Goal: Use online tool/utility: Utilize a website feature to perform a specific function

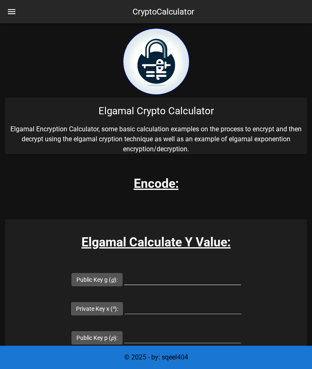
scroll to position [96, 0]
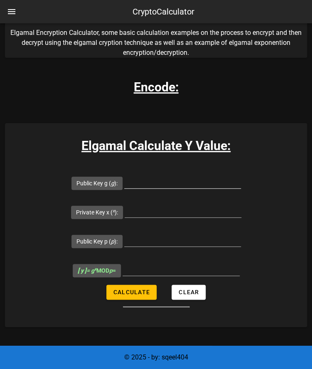
click at [157, 184] on input "Public Key g ( g ):" at bounding box center [182, 181] width 117 height 13
click at [141, 178] on input "Public Key g ( g ):" at bounding box center [182, 181] width 117 height 13
paste input "3707"
type input "3707"
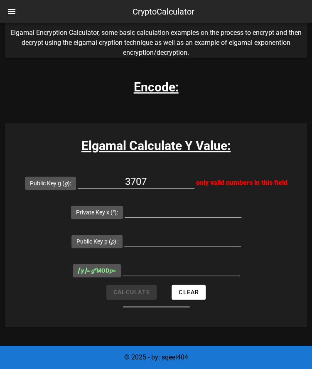
click at [149, 214] on input "Private Key x ( x ):" at bounding box center [183, 210] width 117 height 13
paste input "7841"
type input "7841"
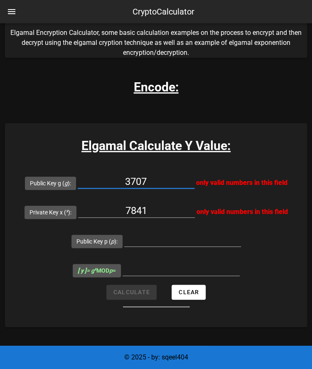
click at [124, 177] on input "3707" at bounding box center [136, 181] width 117 height 13
click at [153, 189] on div "3707" at bounding box center [136, 186] width 117 height 22
click at [148, 167] on div "Elgamal Calculate Y Value: Public Key g ( g ): 3707 only valid numbers in this …" at bounding box center [156, 225] width 302 height 204
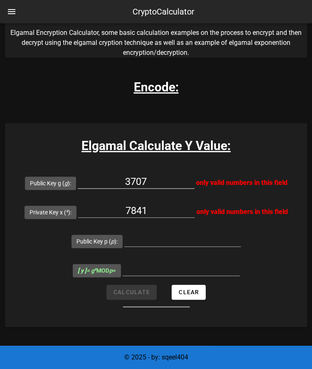
click at [137, 181] on input "3707" at bounding box center [136, 181] width 117 height 13
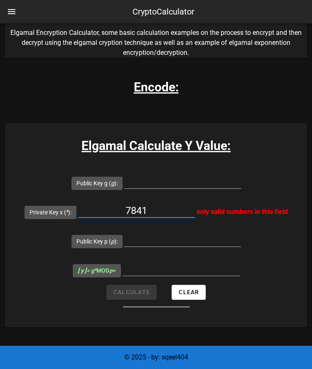
click at [149, 208] on input "7841" at bounding box center [136, 210] width 117 height 13
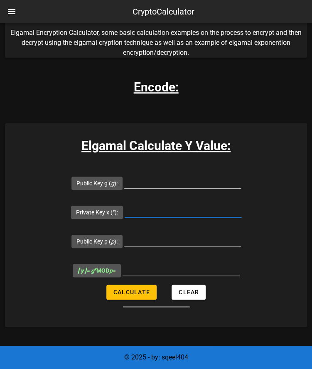
click at [170, 185] on input "Public Key g ( g ):" at bounding box center [182, 181] width 117 height 13
type input "3707"
click at [149, 214] on input "Private Key x ( x ):" at bounding box center [183, 210] width 117 height 13
type input "7841"
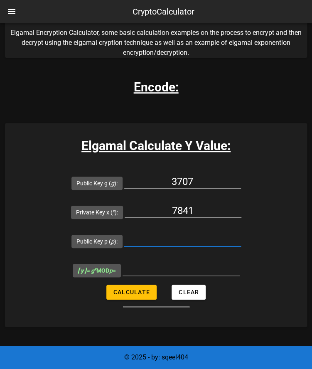
click at [148, 237] on input "Public Key p ( p ):" at bounding box center [182, 239] width 117 height 13
type input "8902967"
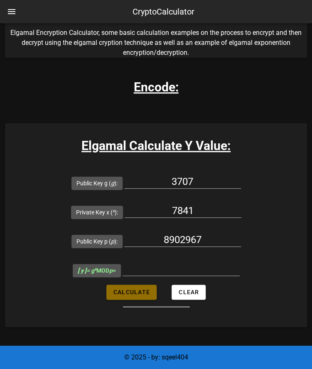
click at [144, 287] on button "Calculate" at bounding box center [131, 291] width 50 height 15
type input "795883"
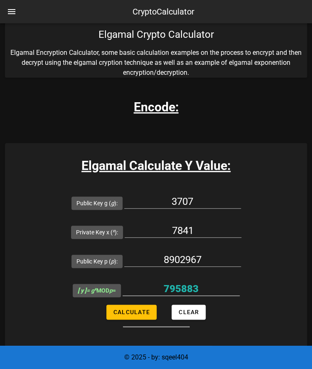
scroll to position [77, 0]
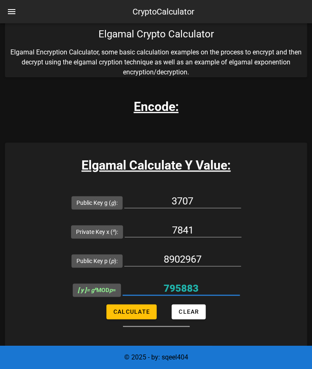
click at [182, 286] on input "795883" at bounding box center [181, 288] width 117 height 13
click at [211, 286] on input "795883" at bounding box center [181, 288] width 117 height 13
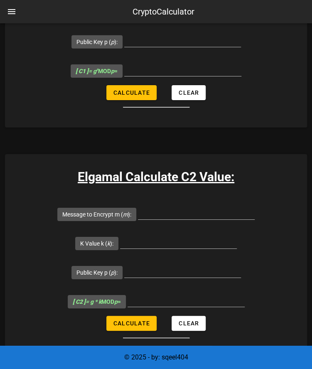
scroll to position [948, 0]
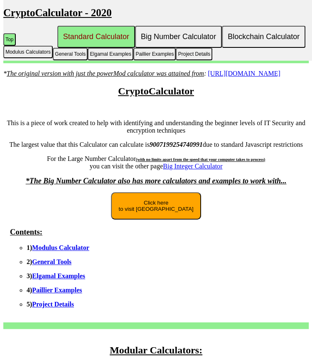
click at [160, 215] on button "Click here to visit New Site" at bounding box center [156, 205] width 90 height 27
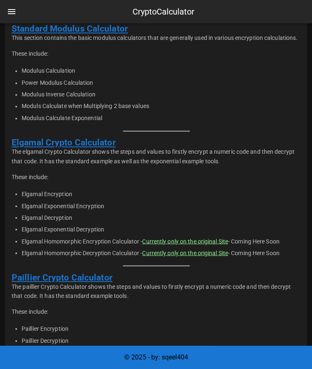
scroll to position [314, 0]
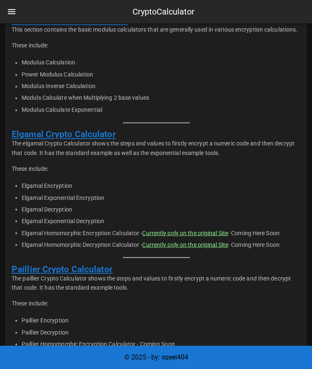
click at [73, 137] on link "Elgamal Crypto Calculator" at bounding box center [64, 134] width 104 height 10
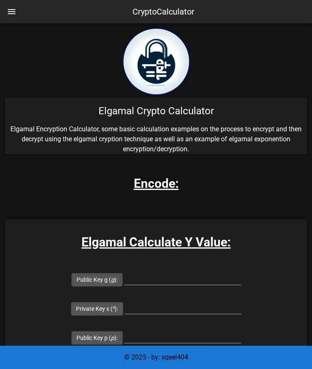
scroll to position [156, 0]
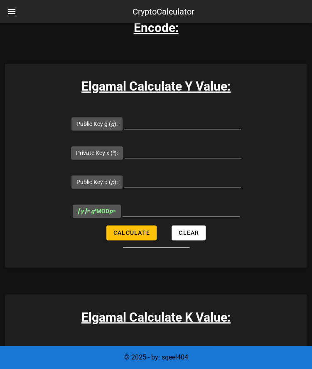
click at [154, 122] on input "Public Key g ( g ):" at bounding box center [182, 121] width 117 height 13
paste input "3707"
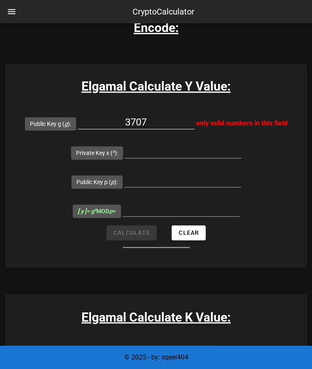
click at [160, 118] on input "3707" at bounding box center [136, 121] width 117 height 13
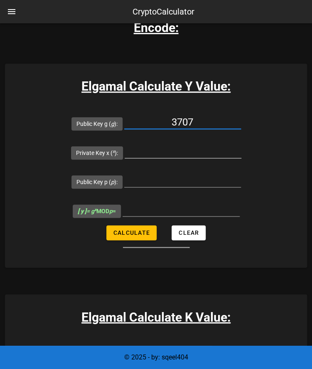
type input "3707"
click at [169, 151] on input "Private Key x ( x ):" at bounding box center [183, 151] width 117 height 13
type input "7841"
click at [162, 177] on input "Public Key p ( p ):" at bounding box center [182, 180] width 117 height 13
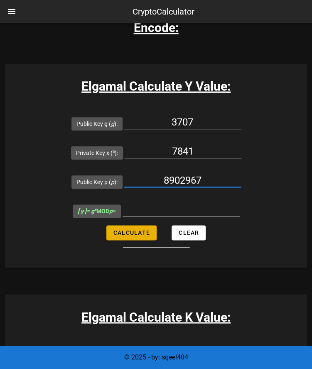
type input "8902967"
click at [140, 235] on button "Calculate" at bounding box center [131, 232] width 50 height 15
type input "795883"
